Goal: Task Accomplishment & Management: Complete application form

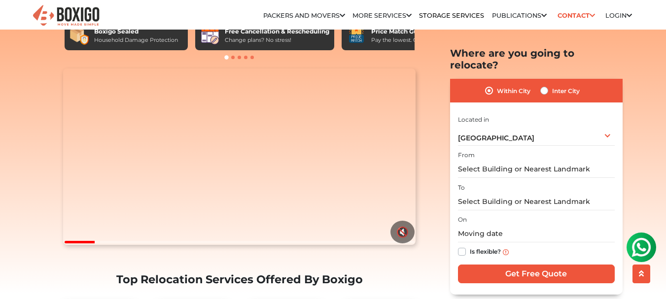
scroll to position [99, 0]
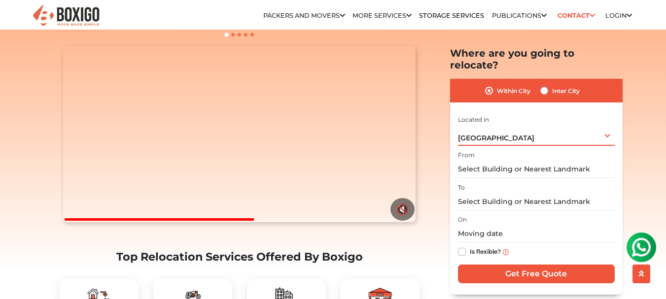
click at [605, 125] on div "Hyderabad Select City Bangalore Bengaluru Bhopal Bhubaneswar Chennai Coimbatore…" at bounding box center [536, 135] width 157 height 21
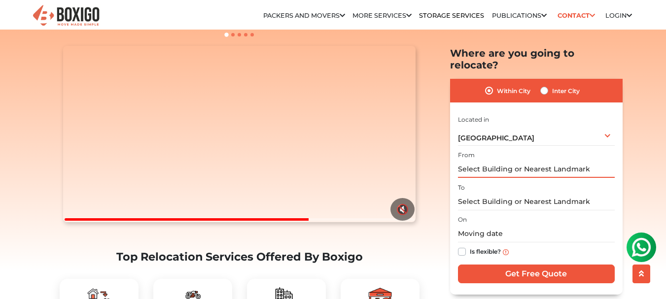
click at [536, 161] on input "text" at bounding box center [536, 169] width 157 height 17
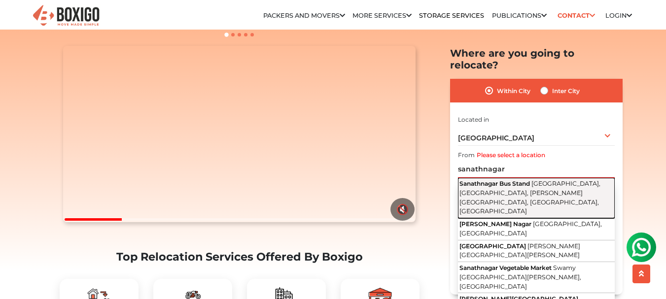
click at [530, 180] on span "Sanathnagar Bus Stand" at bounding box center [494, 183] width 70 height 7
type input "Sanathnagar Bus Stand, Kailash Nagar, DNM Colony, Sanath Nagar, Hyderabad, Tela…"
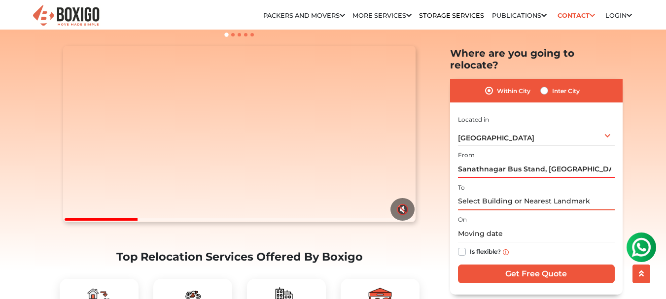
click at [476, 193] on input "text" at bounding box center [536, 201] width 157 height 17
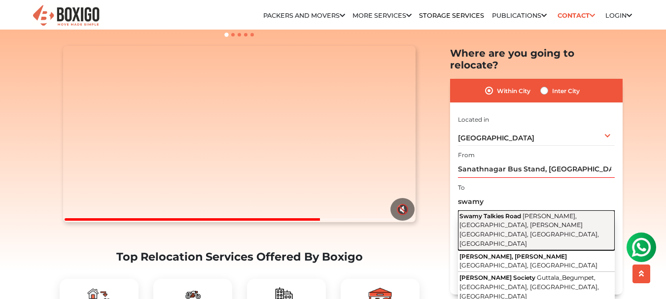
click at [511, 210] on button "Swamy Talkies Road Shivaji Nagar, Tulasi Nagar, Sanath Nagar, Hyderabad, Telang…" at bounding box center [536, 230] width 157 height 40
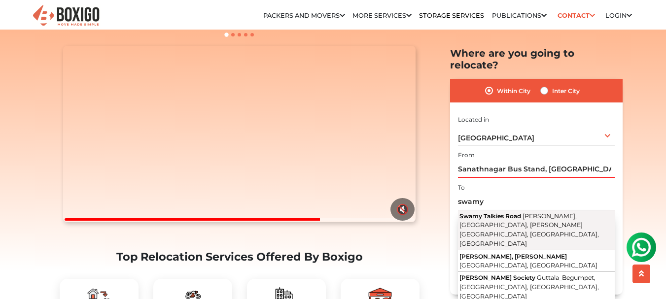
type input "Swamy Talkies Road, Shivaji Nagar, Tulasi Nagar, Sanath Nagar, Hyderabad, Telan…"
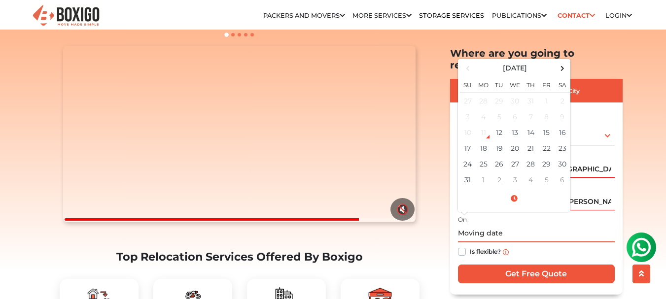
click at [483, 225] on input "text" at bounding box center [536, 233] width 157 height 17
click at [545, 125] on td "15" at bounding box center [547, 133] width 16 height 16
type input "08/15/2025 12:00 AM"
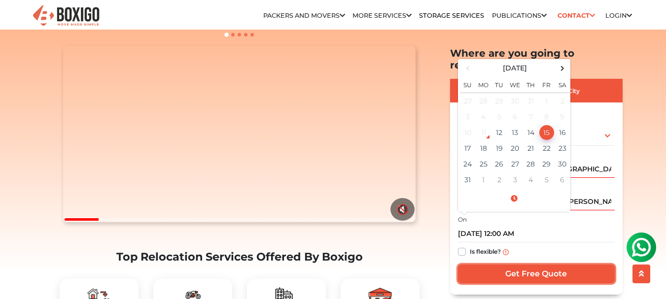
click at [530, 265] on input "Get Free Quote" at bounding box center [536, 274] width 157 height 19
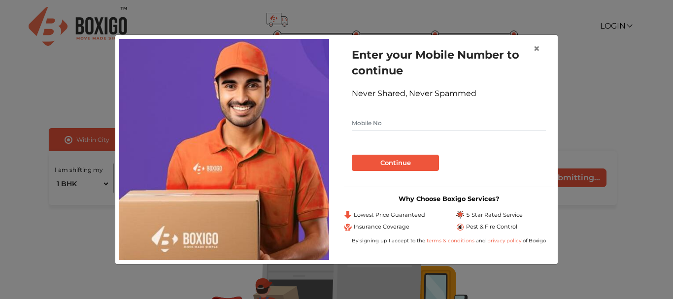
click at [376, 125] on input "text" at bounding box center [449, 123] width 194 height 16
type input "9160977978"
click at [414, 163] on button "Continue" at bounding box center [395, 163] width 87 height 17
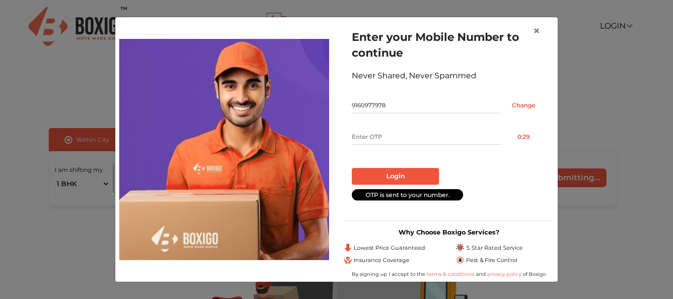
click at [407, 138] on input "text" at bounding box center [426, 137] width 149 height 16
type input "6403"
click at [405, 173] on button "Login" at bounding box center [395, 176] width 87 height 17
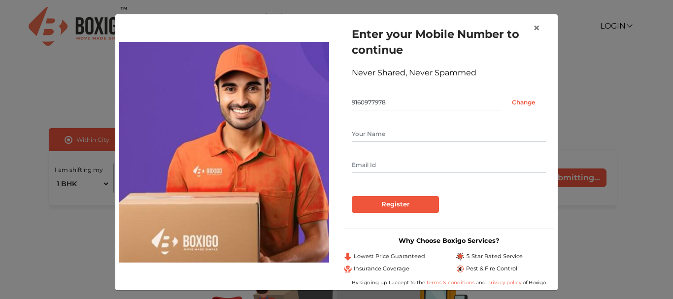
click at [392, 138] on input "text" at bounding box center [449, 134] width 194 height 16
type input "ravi"
click at [386, 162] on input "text" at bounding box center [449, 165] width 194 height 16
type input "ravisaran.j@gmail.com"
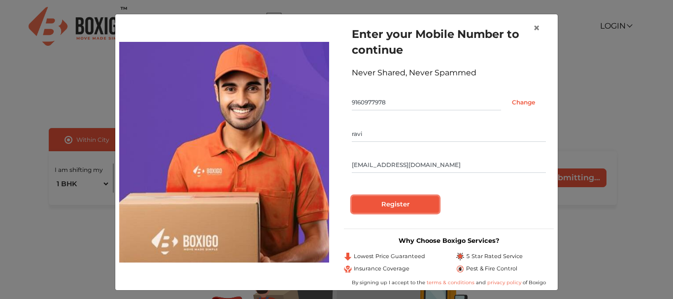
click at [382, 205] on input "Register" at bounding box center [395, 204] width 87 height 17
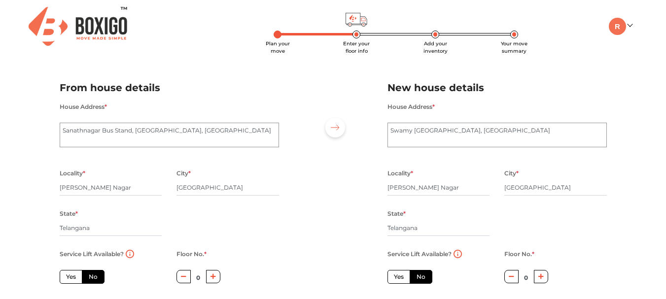
scroll to position [49, 0]
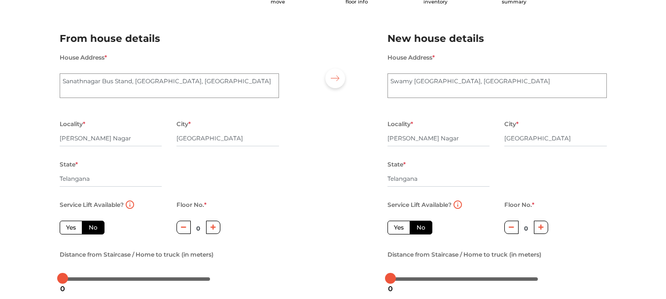
click at [91, 230] on label "No" at bounding box center [93, 228] width 23 height 14
click at [91, 230] on input "No" at bounding box center [92, 226] width 6 height 6
radio input "true"
click at [215, 228] on icon "button" at bounding box center [213, 227] width 5 height 6
type input "1"
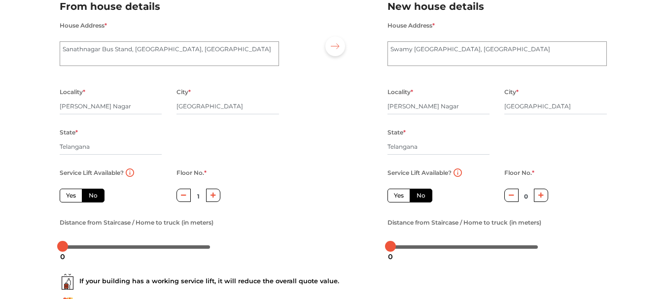
scroll to position [99, 0]
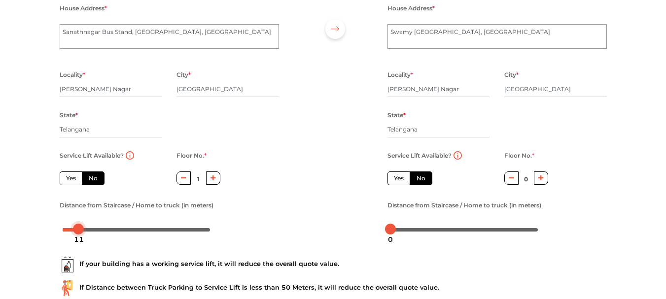
click at [78, 230] on div at bounding box center [137, 229] width 148 height 6
click at [66, 230] on div at bounding box center [137, 229] width 148 height 6
click at [70, 228] on div at bounding box center [65, 229] width 11 height 11
click at [72, 230] on div at bounding box center [137, 229] width 148 height 6
click at [395, 231] on div "3" at bounding box center [394, 239] width 13 height 17
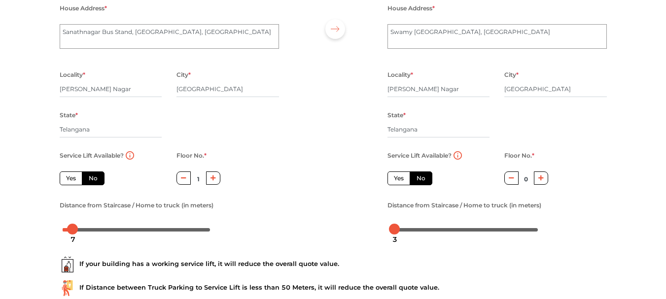
click at [66, 230] on div at bounding box center [137, 229] width 148 height 6
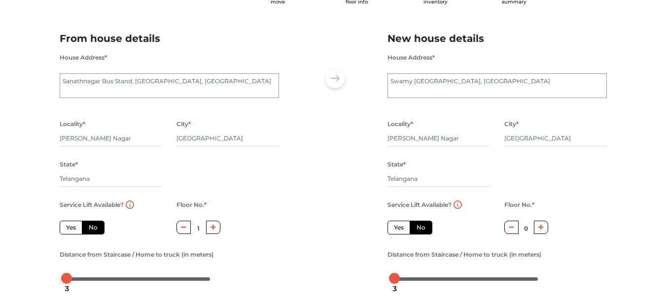
click at [394, 225] on label "Yes" at bounding box center [398, 228] width 23 height 14
click at [394, 225] on input "Yes" at bounding box center [397, 226] width 6 height 6
radio input "true"
radio input "false"
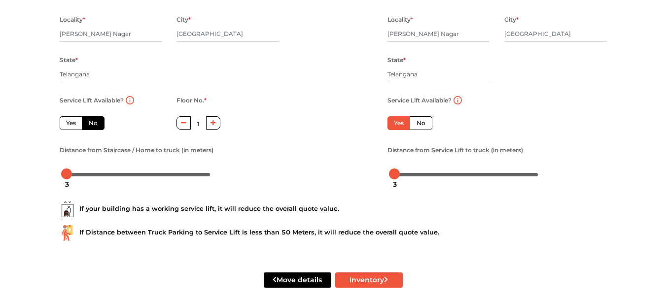
scroll to position [166, 0]
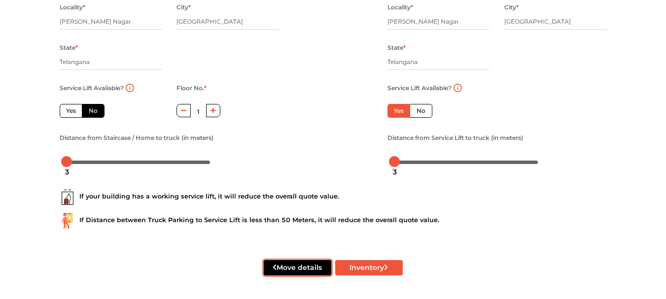
click at [316, 269] on button "Move details" at bounding box center [298, 267] width 68 height 15
radio input "true"
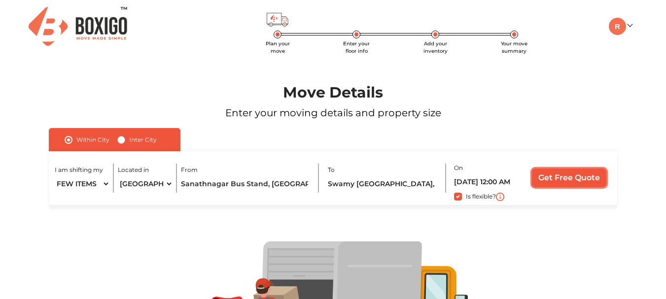
click at [568, 175] on input "Get Free Quote" at bounding box center [569, 178] width 74 height 19
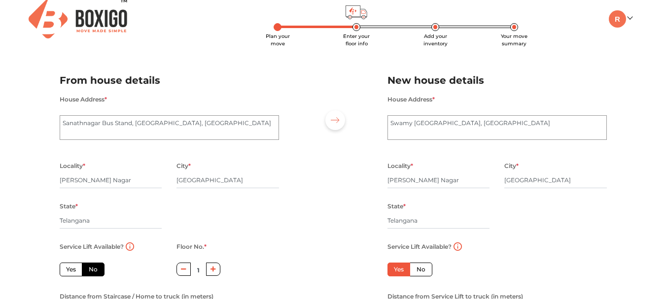
scroll to position [166, 0]
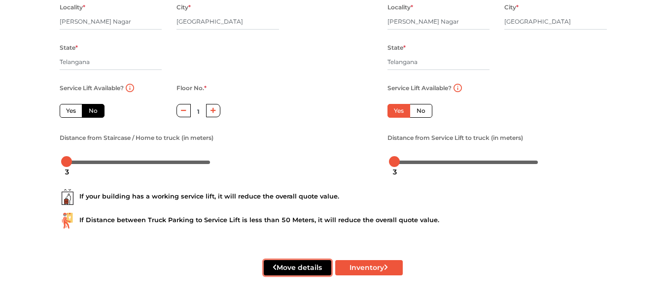
click at [311, 269] on button "Move details" at bounding box center [298, 267] width 68 height 15
radio input "true"
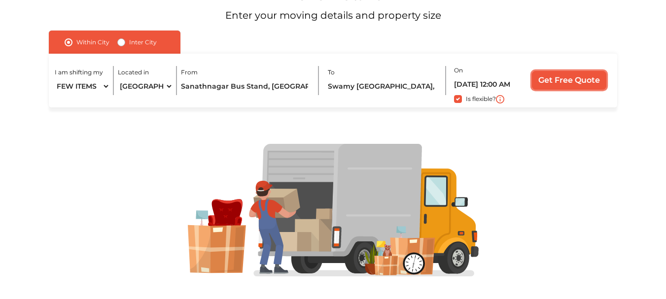
click at [557, 80] on input "Get Free Quote" at bounding box center [569, 80] width 74 height 19
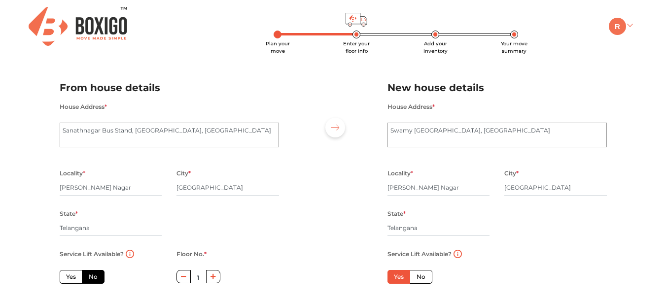
click at [631, 26] on link at bounding box center [620, 25] width 23 height 9
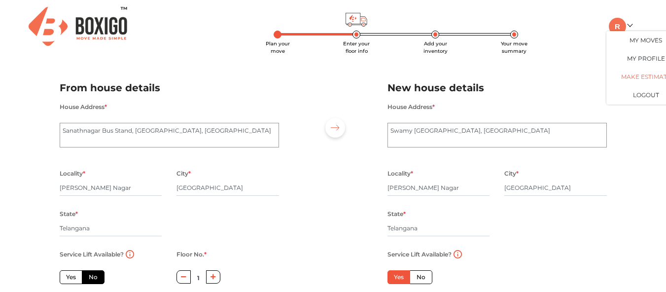
click at [631, 78] on link "Make Estimate" at bounding box center [645, 77] width 79 height 18
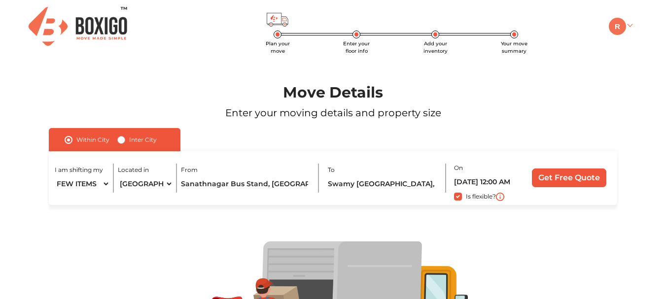
click at [630, 25] on link at bounding box center [620, 25] width 23 height 9
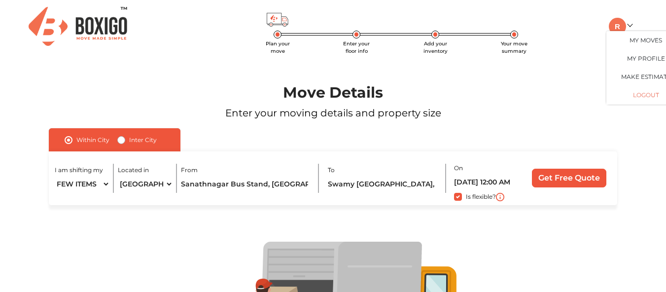
click at [651, 95] on button "LOGOUT" at bounding box center [645, 95] width 79 height 18
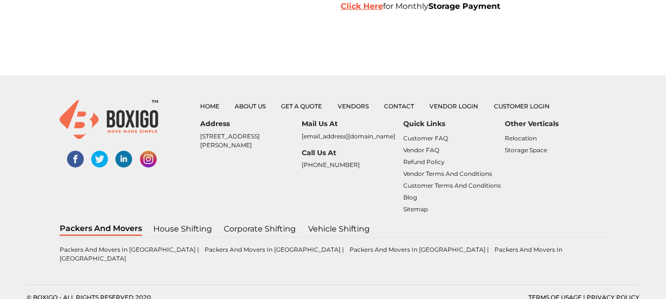
scroll to position [266, 0]
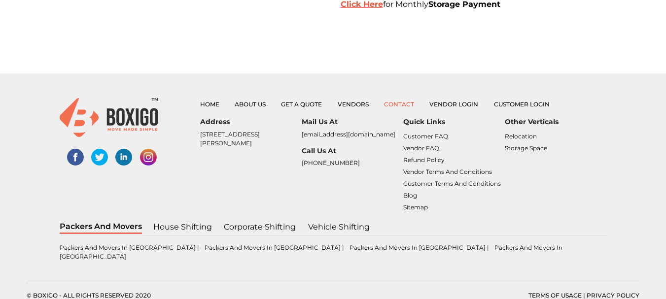
click at [399, 103] on link "Contact" at bounding box center [399, 104] width 30 height 7
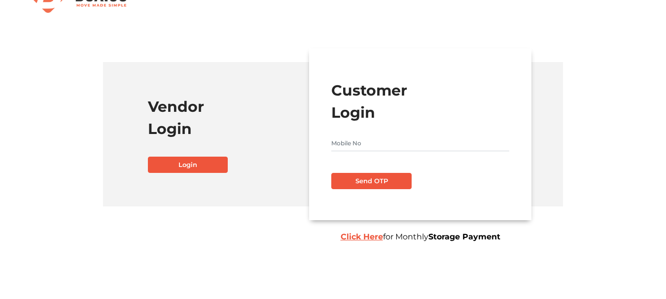
scroll to position [0, 0]
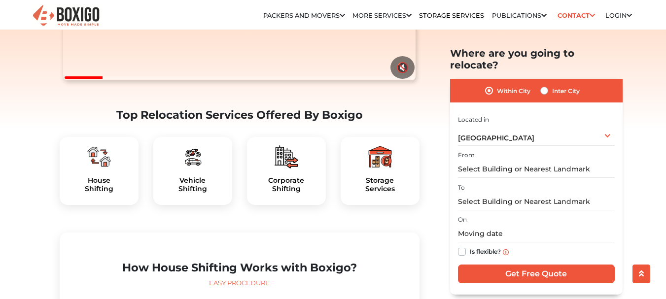
scroll to position [246, 0]
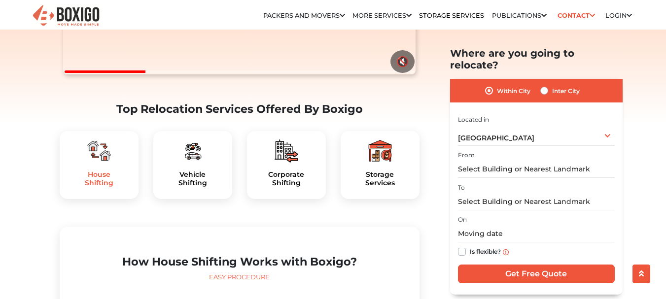
click at [88, 187] on h5 "House Shifting" at bounding box center [99, 179] width 63 height 17
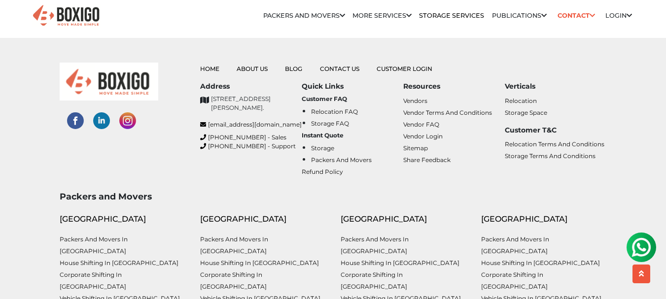
scroll to position [3402, 0]
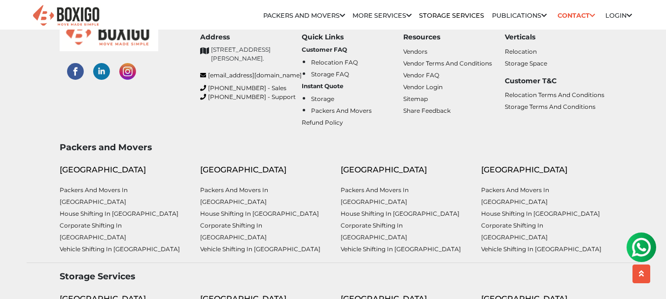
click at [352, 168] on div "[GEOGRAPHIC_DATA]" at bounding box center [404, 170] width 126 height 12
click at [395, 210] on link "House shifting in [GEOGRAPHIC_DATA]" at bounding box center [400, 213] width 119 height 7
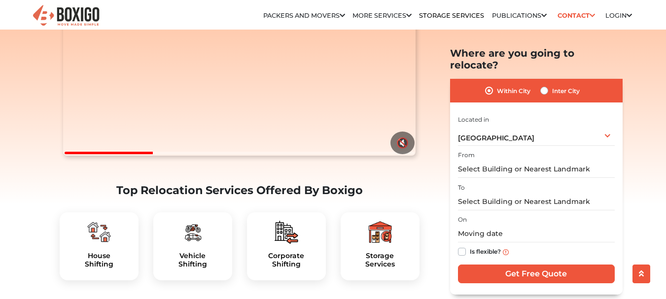
scroll to position [197, 0]
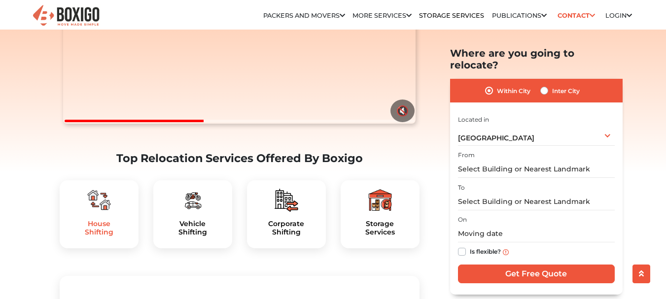
click at [98, 237] on h5 "House Shifting" at bounding box center [99, 228] width 63 height 17
